Goal: Transaction & Acquisition: Purchase product/service

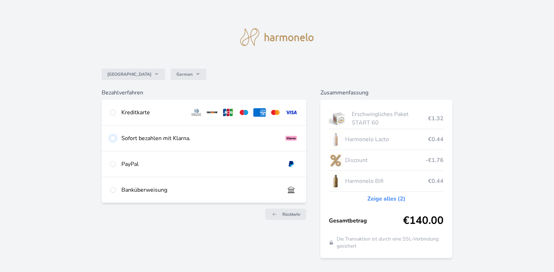
click at [115, 140] on input "radio" at bounding box center [113, 138] width 6 height 6
radio input "true"
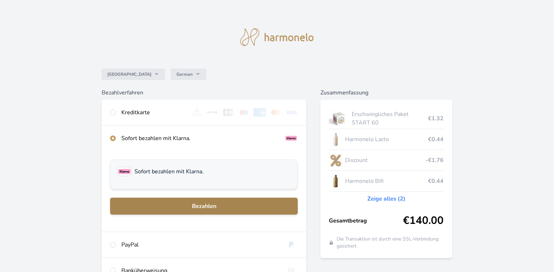
click at [201, 204] on span "Bezahlen" at bounding box center [204, 206] width 177 height 8
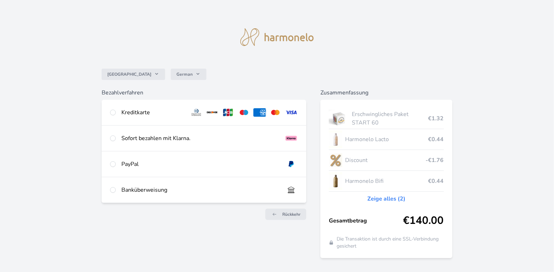
click at [130, 136] on div "Sofort bezahlen mit Klarna." at bounding box center [200, 138] width 158 height 8
radio input "true"
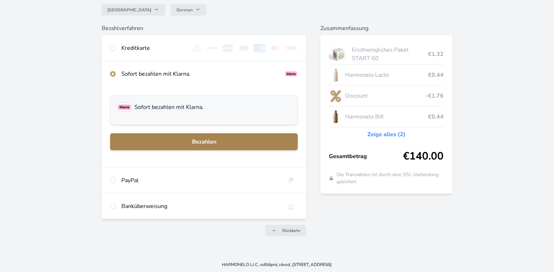
scroll to position [65, 0]
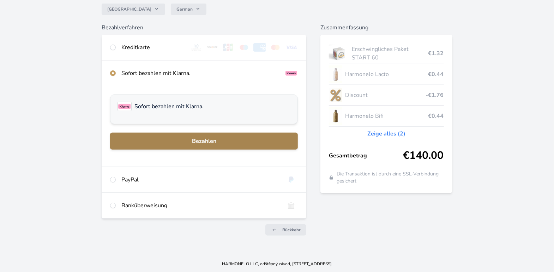
click at [206, 144] on span "Bezahlen" at bounding box center [204, 141] width 177 height 8
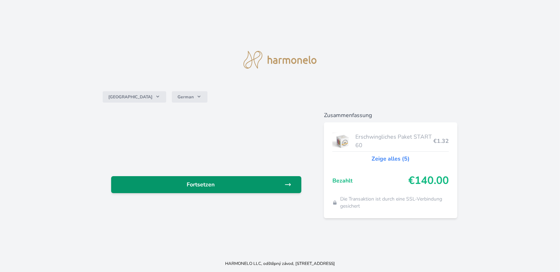
click at [221, 179] on link "Fortsetzen" at bounding box center [206, 184] width 190 height 17
